Goal: Find specific page/section: Find specific page/section

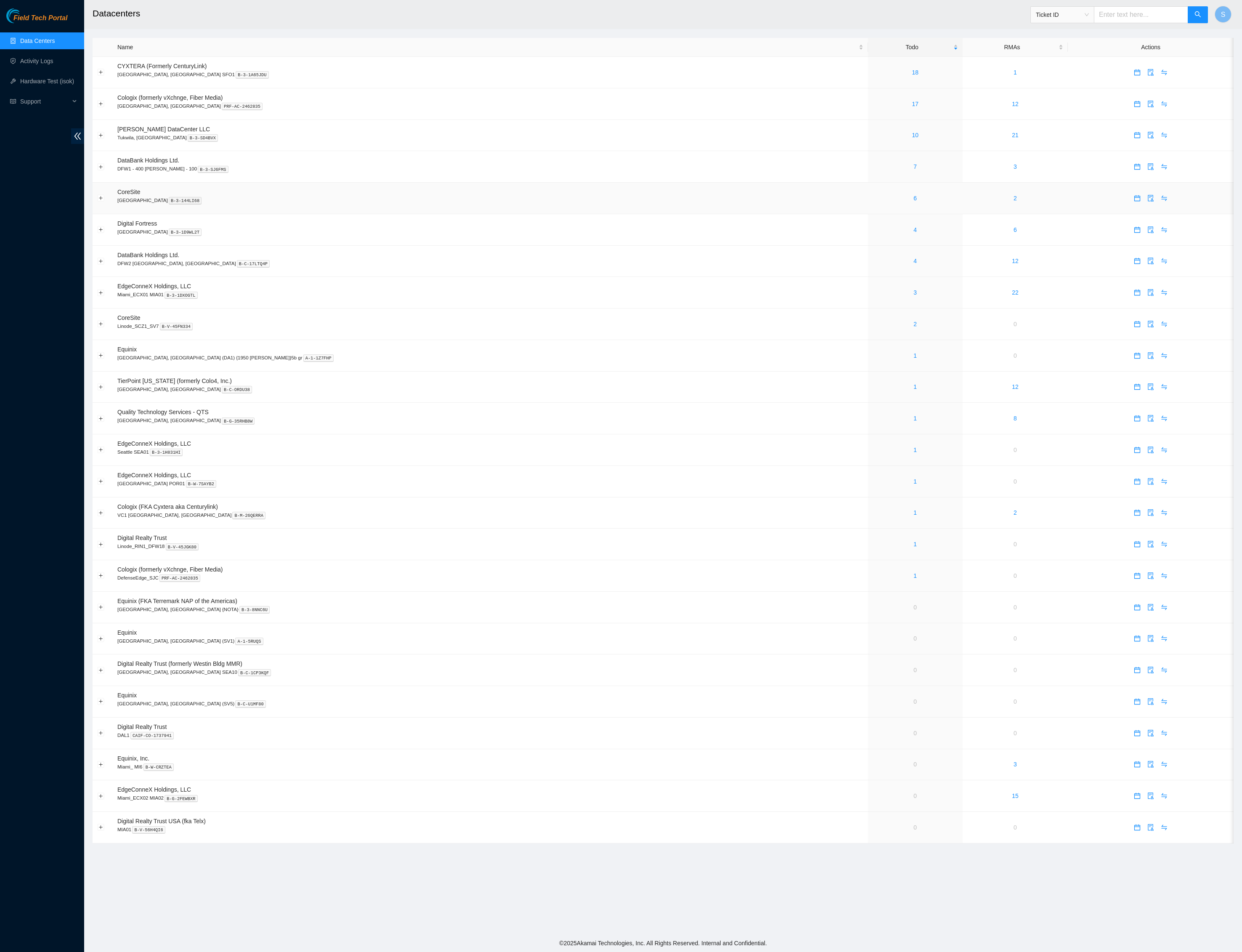
click at [415, 214] on td "CoreSite Santa Clara, CA SV4 B-3-144LI68" at bounding box center [490, 198] width 755 height 31
